Goal: Task Accomplishment & Management: Manage account settings

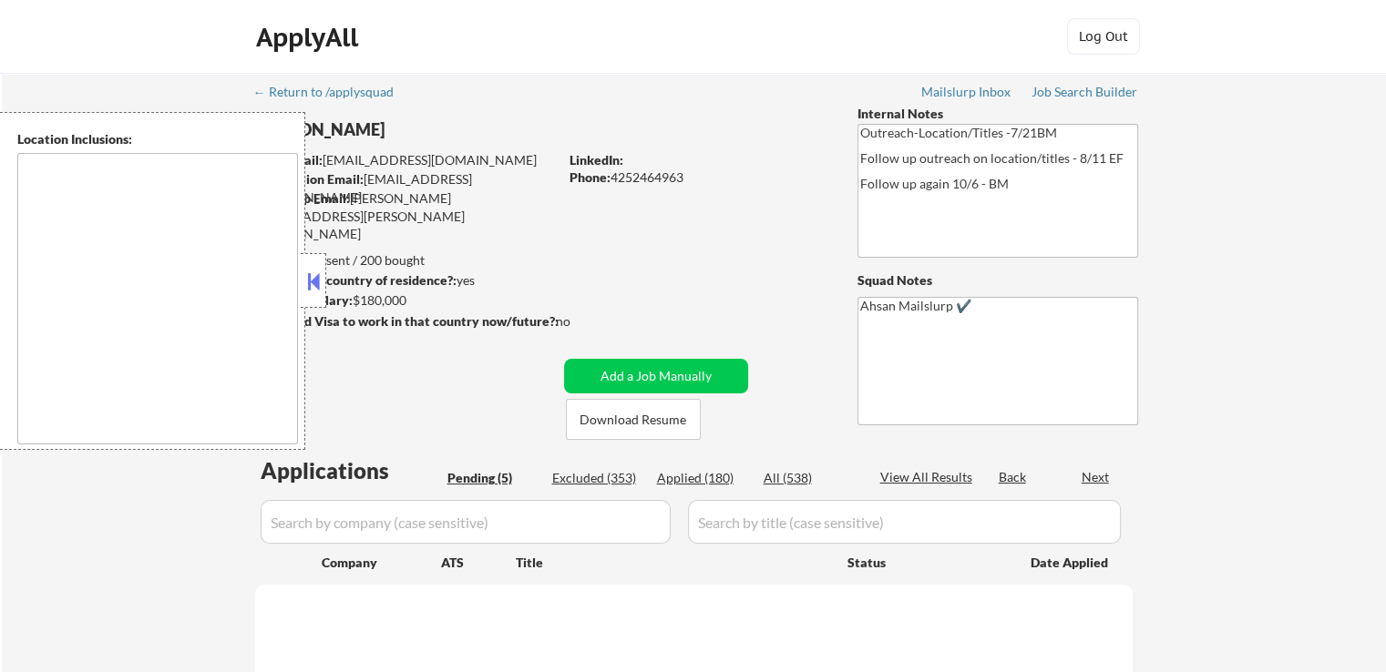
select select ""pending""
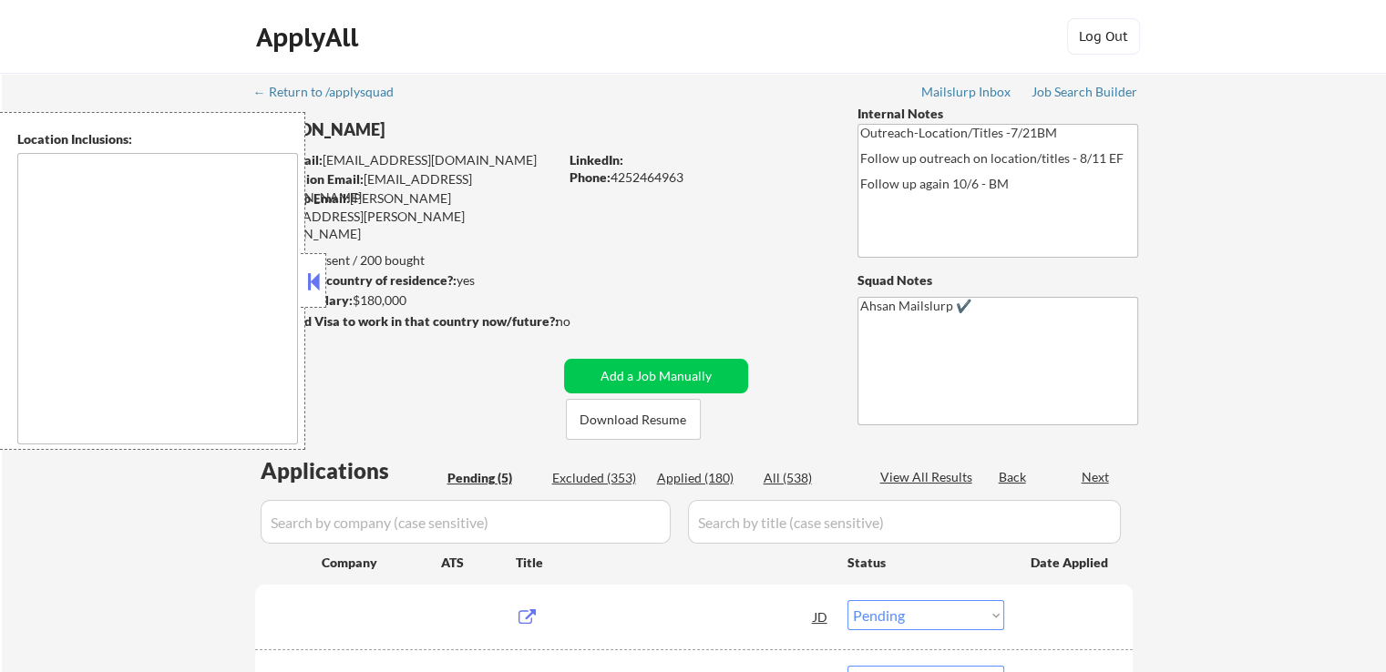
type textarea "Remote US [GEOGRAPHIC_DATA], [GEOGRAPHIC_DATA] [GEOGRAPHIC_DATA], [GEOGRAPHIC_D…"
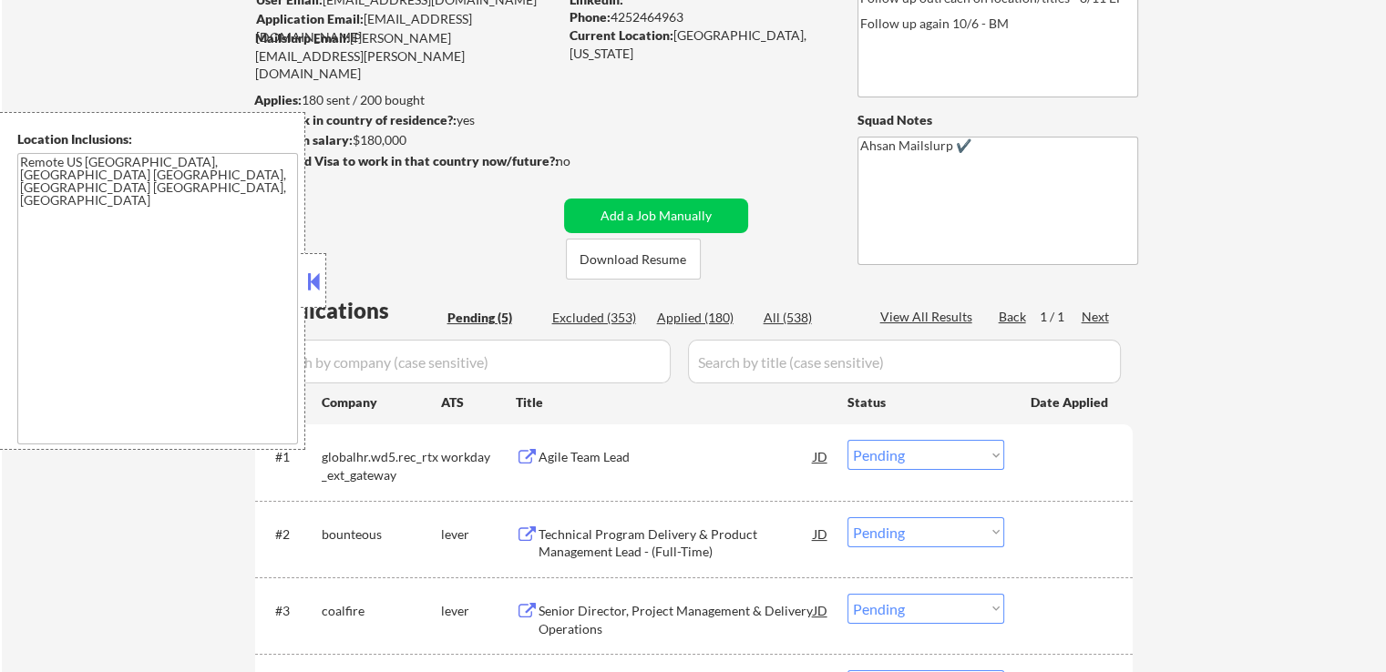
scroll to position [364, 0]
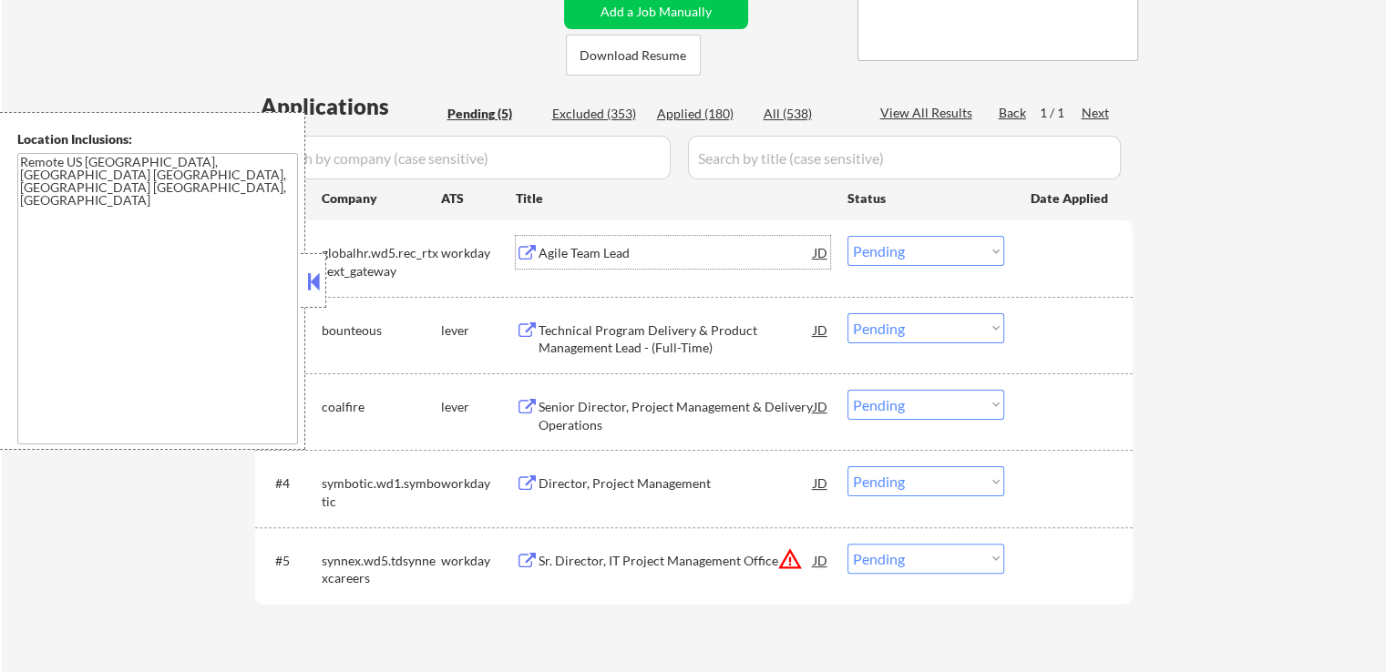
click at [546, 252] on div "Agile Team Lead" at bounding box center [675, 253] width 275 height 18
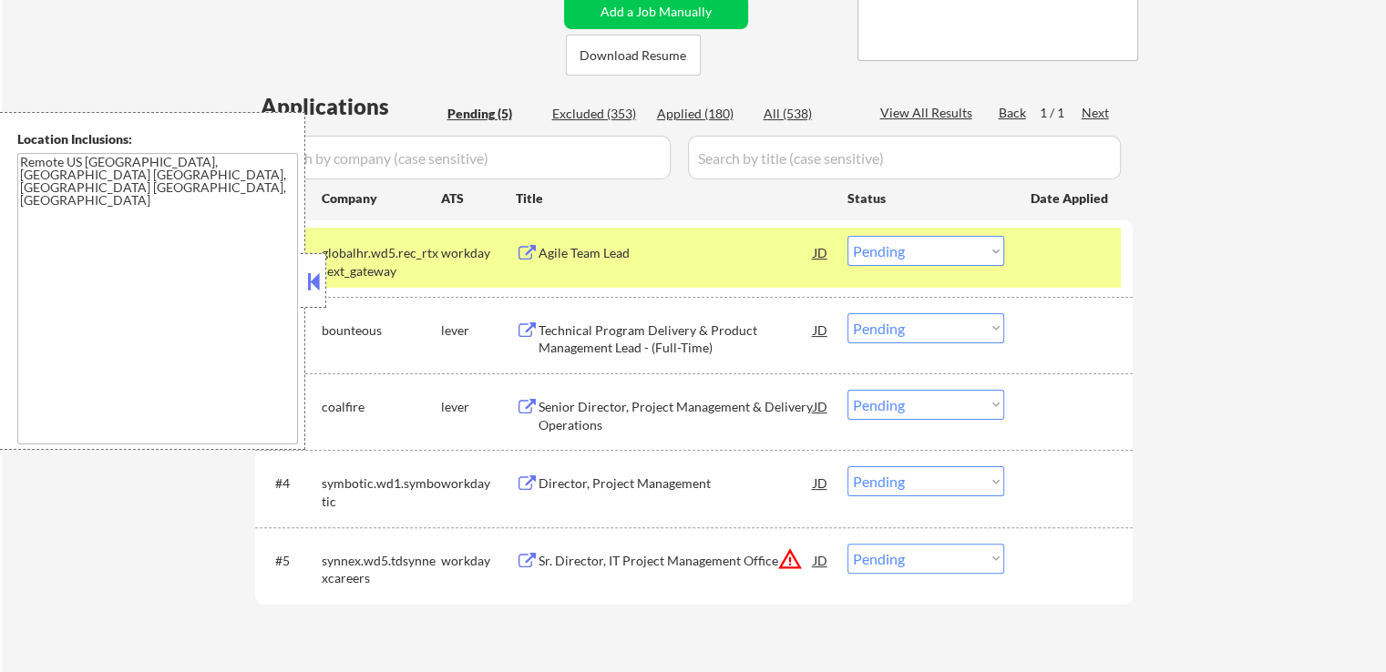
click at [565, 340] on div "Technical Program Delivery & Product Management Lead - (Full-Time)" at bounding box center [675, 340] width 275 height 36
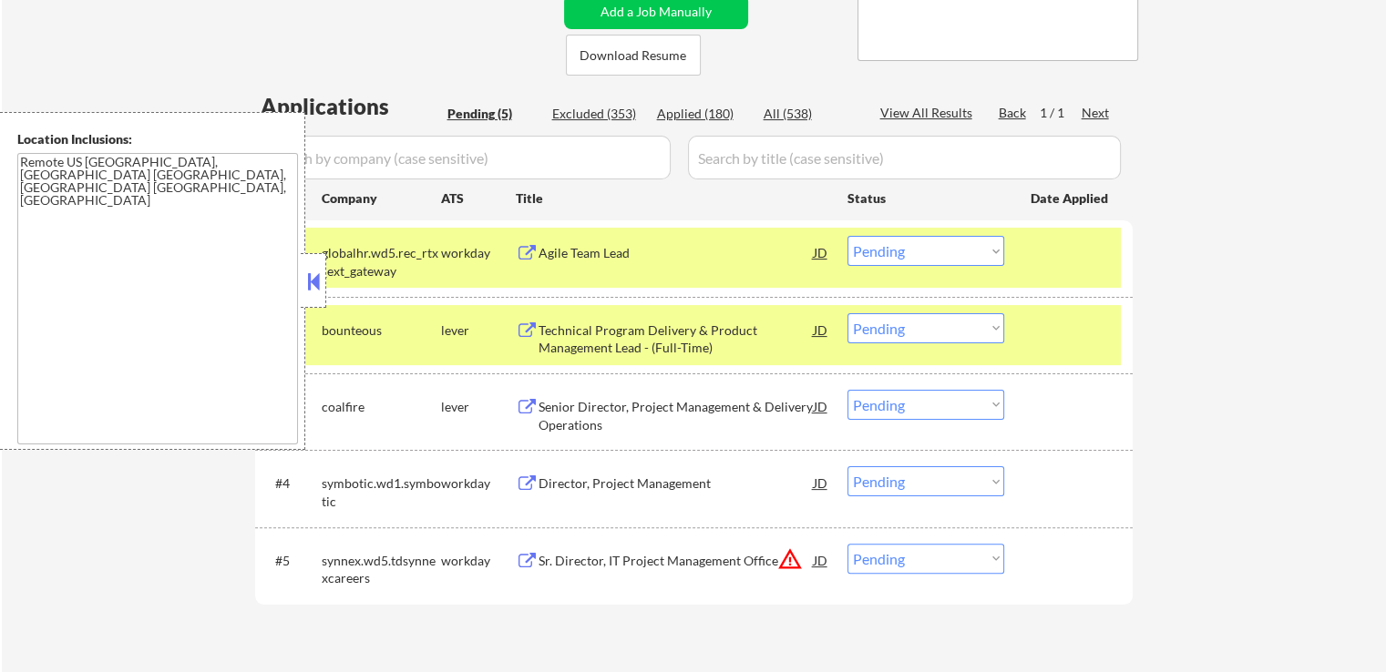
click at [551, 402] on div "Senior Director, Project Management & Delivery Operations" at bounding box center [675, 416] width 275 height 36
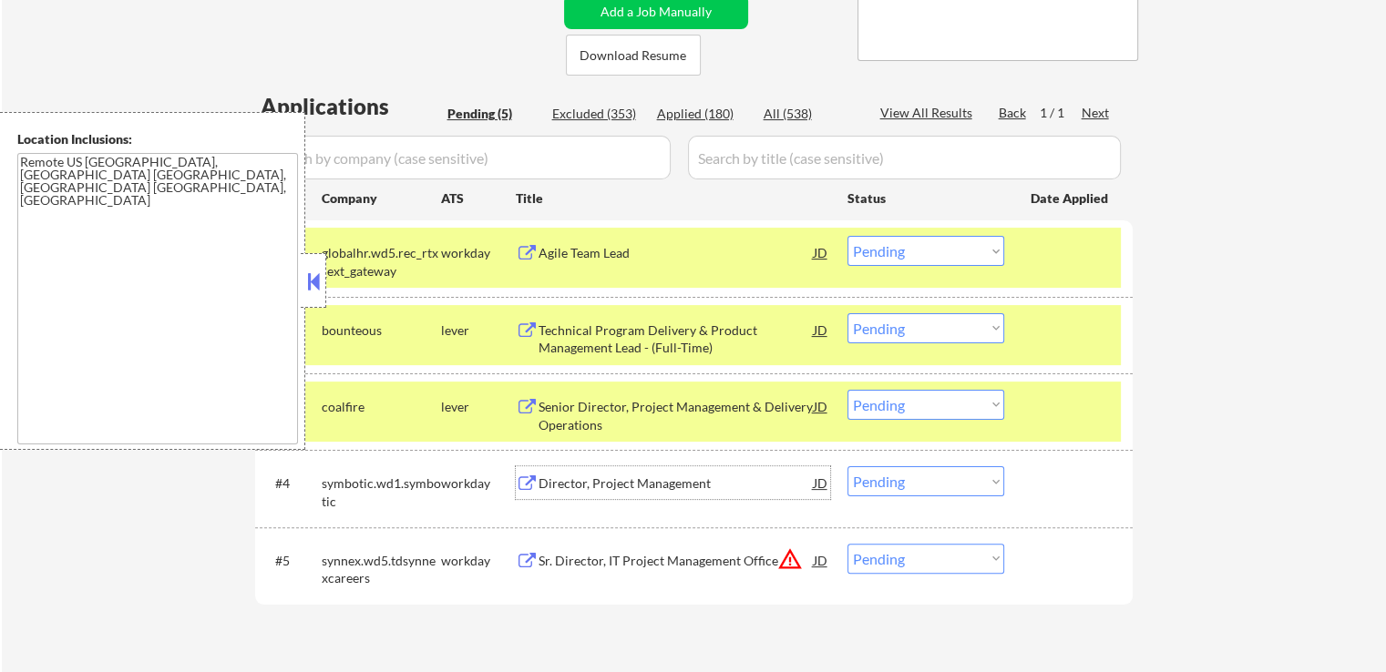
click at [568, 486] on div "Director, Project Management" at bounding box center [675, 484] width 275 height 18
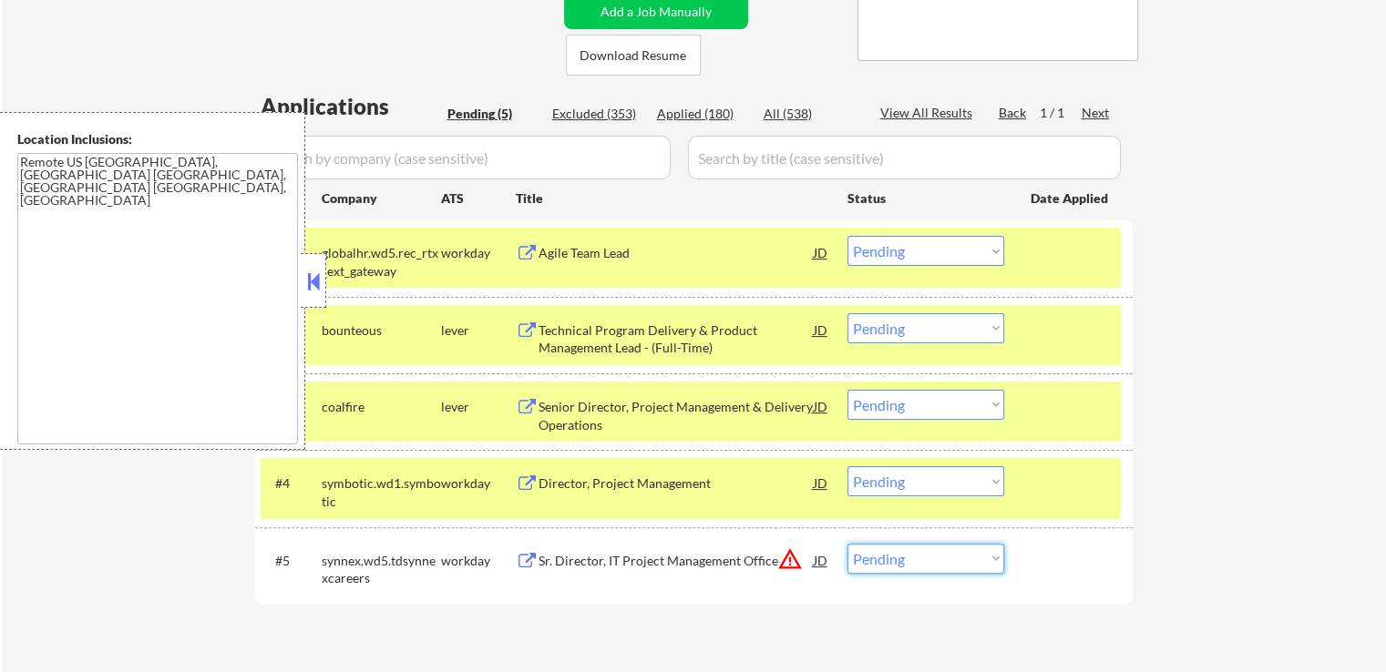
click at [925, 558] on select "Choose an option... Pending Applied Excluded (Questions) Excluded (Expired) Exc…" at bounding box center [925, 559] width 157 height 30
select select ""excluded__location_""
click at [847, 544] on select "Choose an option... Pending Applied Excluded (Questions) Excluded (Expired) Exc…" at bounding box center [925, 559] width 157 height 30
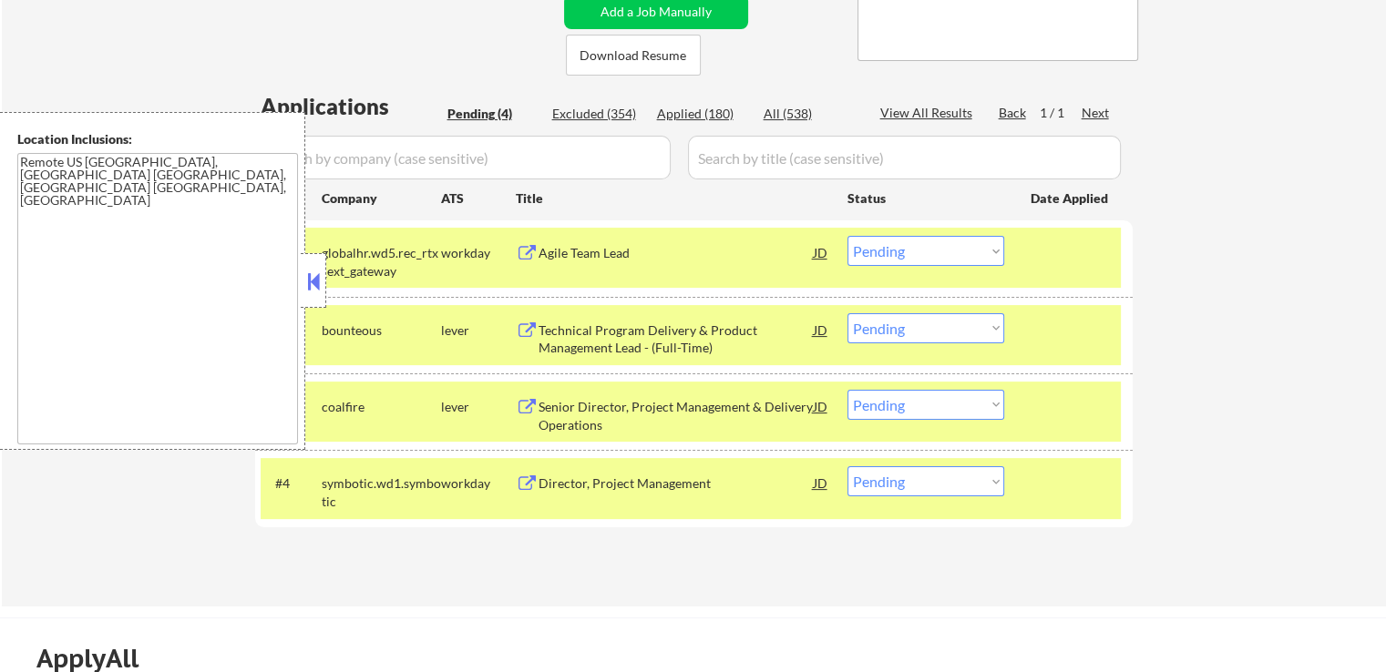
click at [900, 252] on select "Choose an option... Pending Applied Excluded (Questions) Excluded (Expired) Exc…" at bounding box center [925, 251] width 157 height 30
click at [847, 236] on select "Choose an option... Pending Applied Excluded (Questions) Excluded (Expired) Exc…" at bounding box center [925, 251] width 157 height 30
select select ""pending""
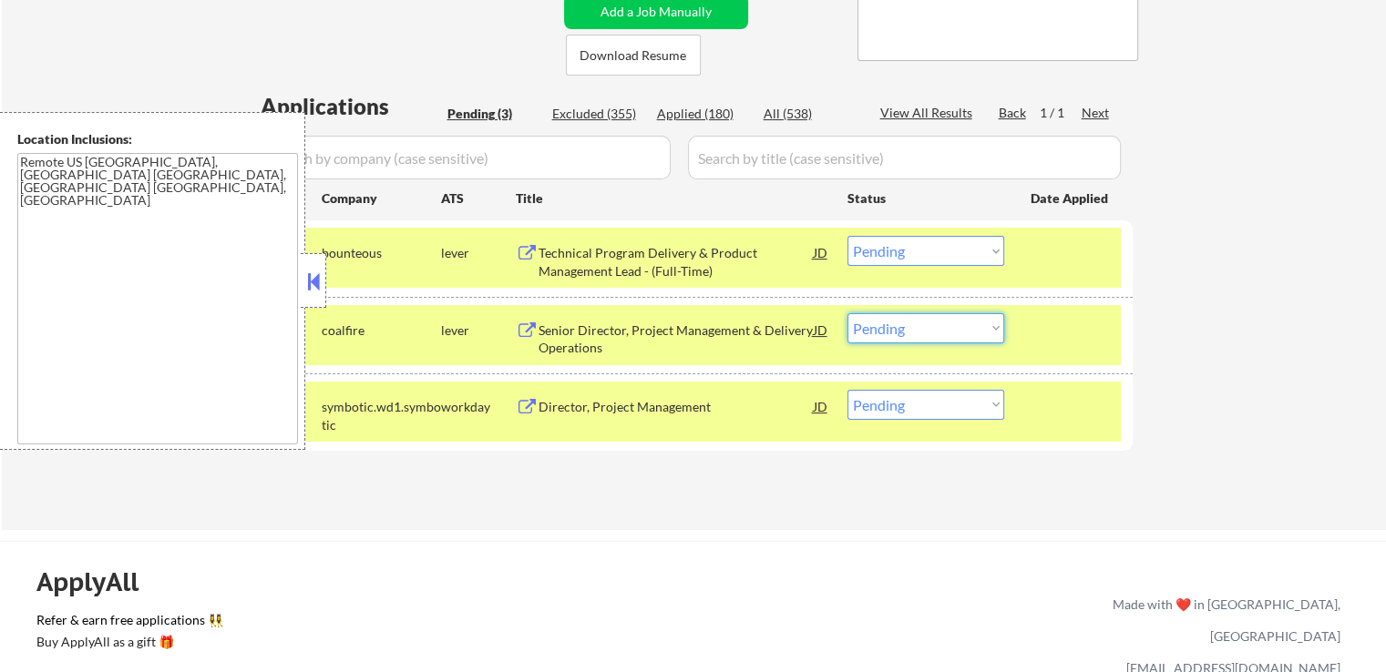
drag, startPoint x: 922, startPoint y: 325, endPoint x: 922, endPoint y: 337, distance: 11.8
click at [922, 325] on select "Choose an option... Pending Applied Excluded (Questions) Excluded (Expired) Exc…" at bounding box center [925, 328] width 157 height 30
click at [847, 313] on select "Choose an option... Pending Applied Excluded (Questions) Excluded (Expired) Exc…" at bounding box center [925, 328] width 157 height 30
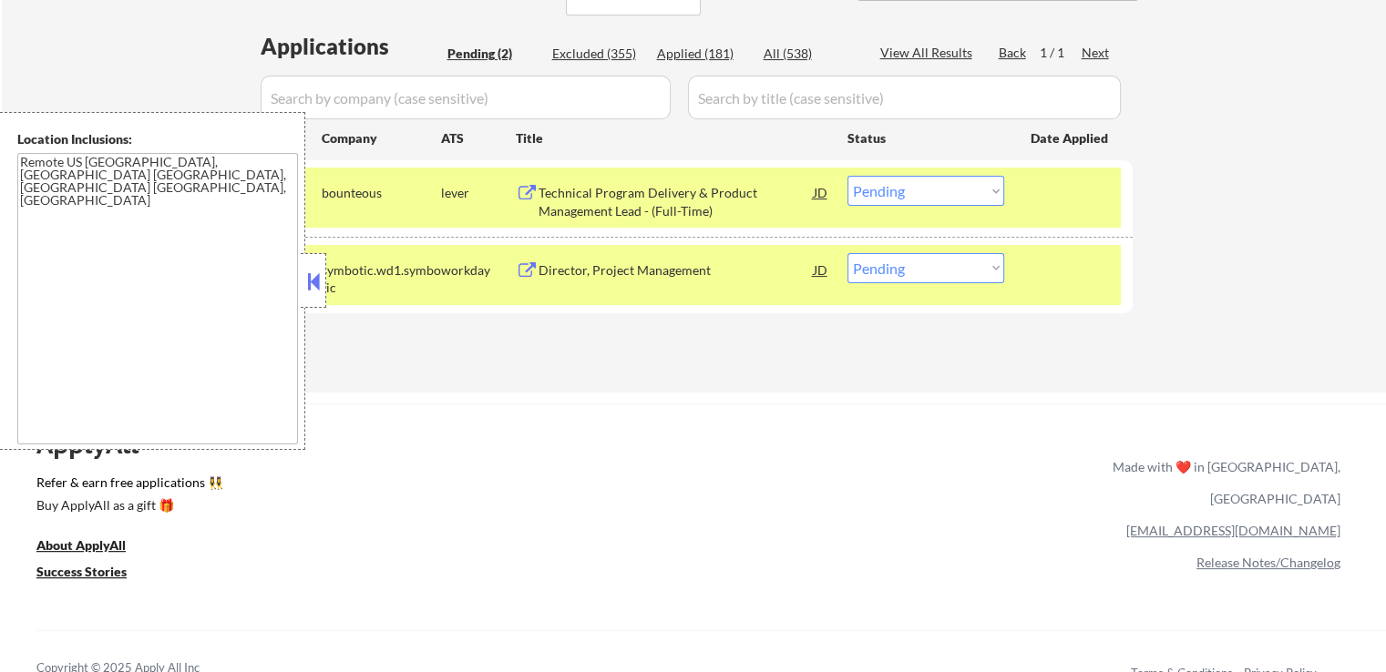
scroll to position [456, 0]
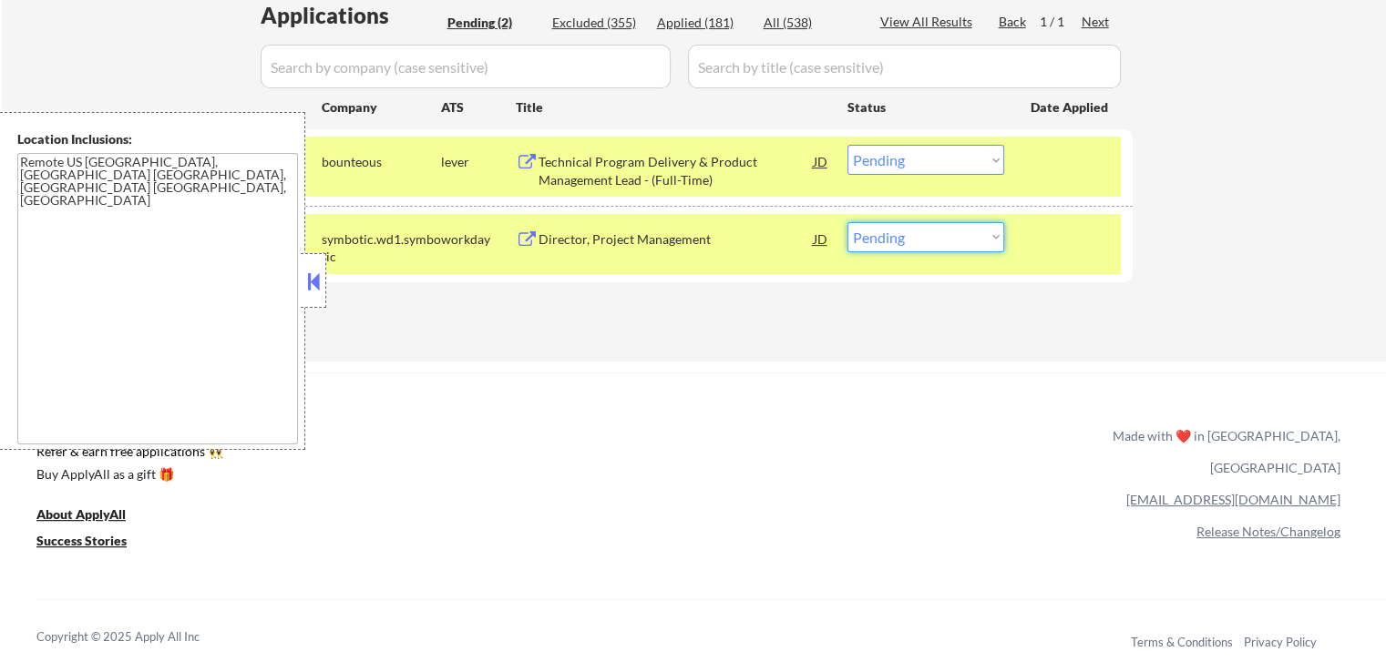
click at [905, 247] on select "Choose an option... Pending Applied Excluded (Questions) Excluded (Expired) Exc…" at bounding box center [925, 237] width 157 height 30
select select ""applied""
click at [847, 222] on select "Choose an option... Pending Applied Excluded (Questions) Excluded (Expired) Exc…" at bounding box center [925, 237] width 157 height 30
click at [670, 169] on div "Technical Program Delivery & Product Management Lead - (Full-Time)" at bounding box center [675, 171] width 275 height 36
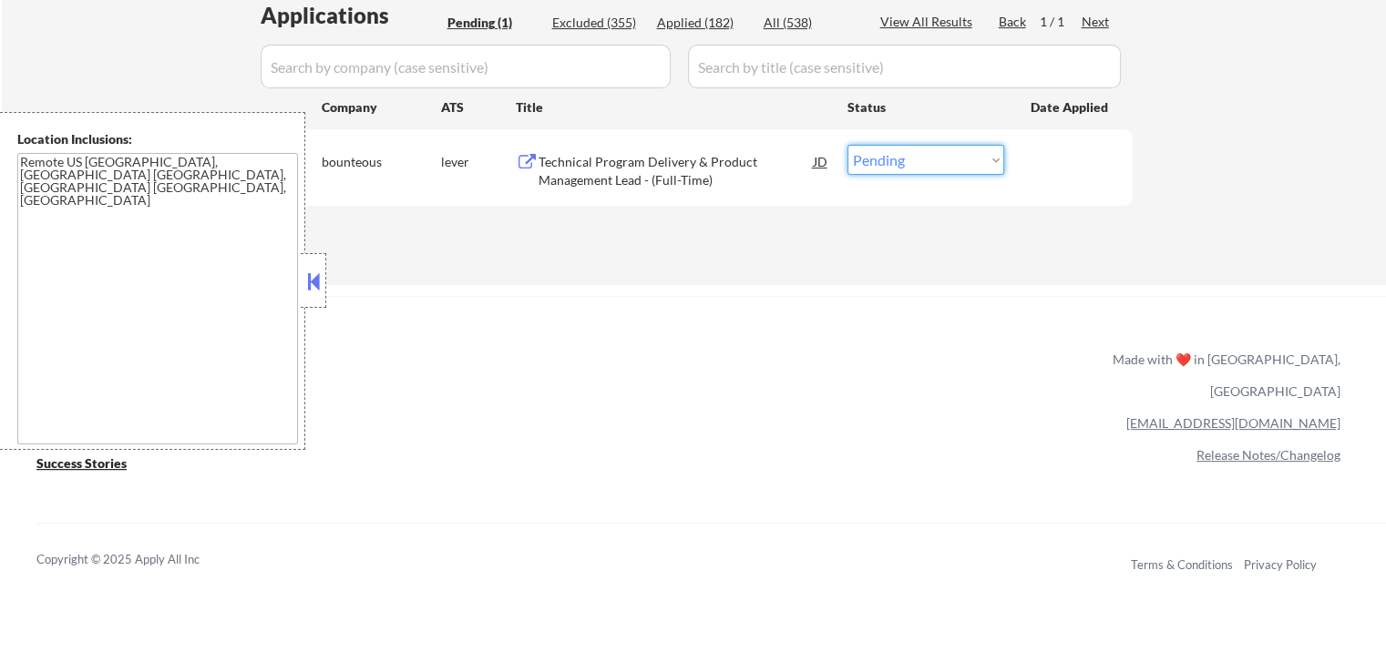
click at [901, 169] on select "Choose an option... Pending Applied Excluded (Questions) Excluded (Expired) Exc…" at bounding box center [925, 160] width 157 height 30
select select ""applied""
click at [847, 145] on select "Choose an option... Pending Applied Excluded (Questions) Excluded (Expired) Exc…" at bounding box center [925, 160] width 157 height 30
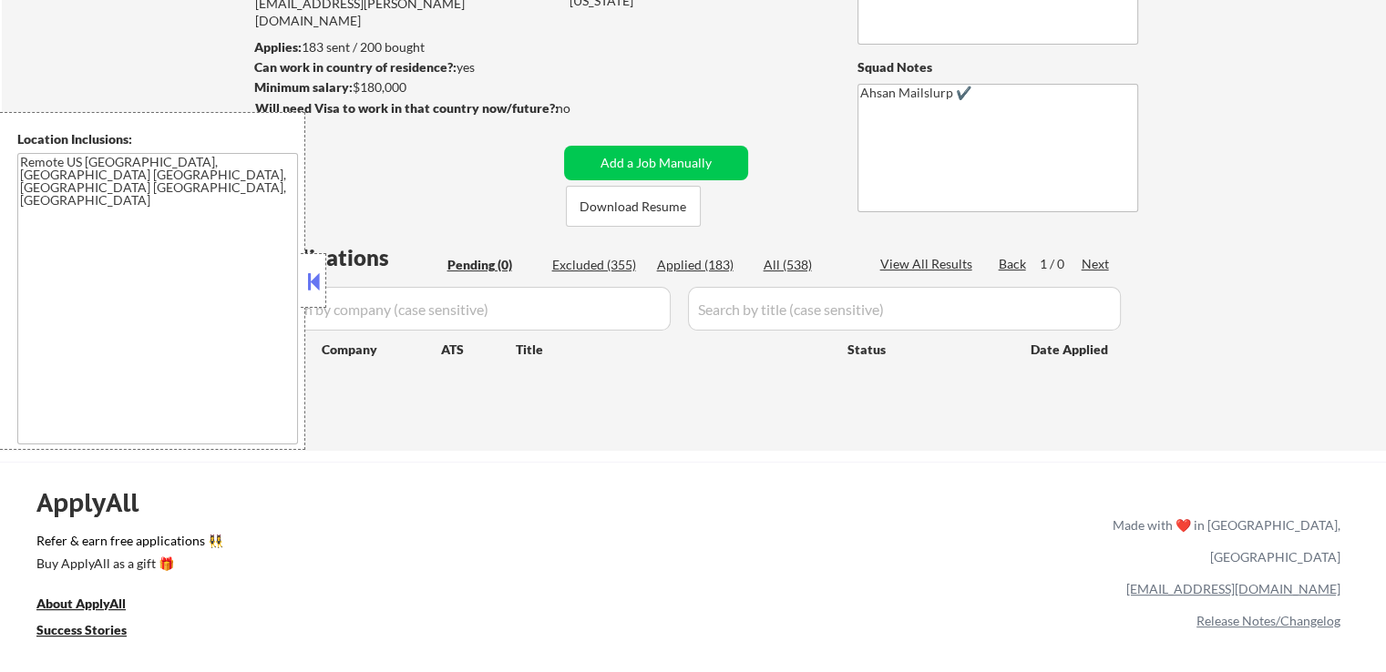
scroll to position [182, 0]
